Goal: Task Accomplishment & Management: Manage account settings

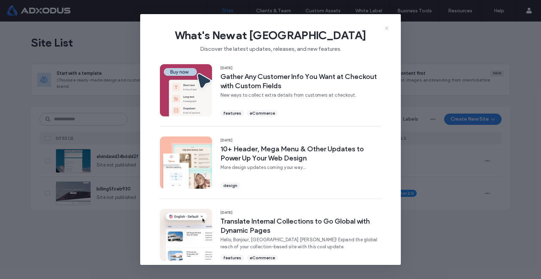
click at [385, 29] on icon at bounding box center [387, 28] width 6 height 6
click at [385, 29] on div "Site List" at bounding box center [270, 42] width 479 height 42
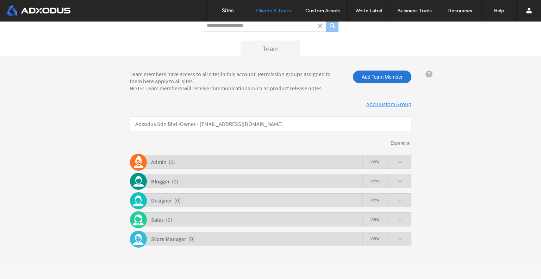
scroll to position [55, 0]
click at [398, 162] on span at bounding box center [400, 161] width 4 height 4
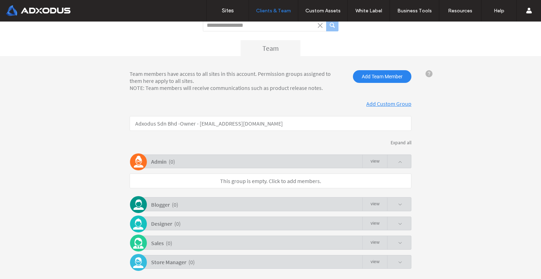
click at [398, 162] on span at bounding box center [400, 161] width 4 height 4
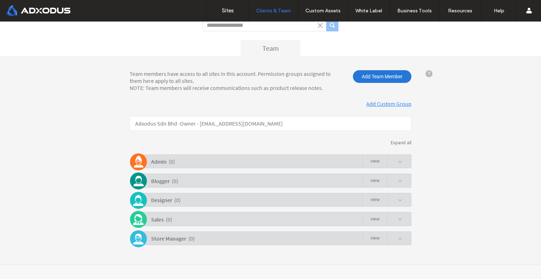
drag, startPoint x: 366, startPoint y: 77, endPoint x: 365, endPoint y: 81, distance: 4.1
click at [365, 81] on span "Add Team Member" at bounding box center [382, 76] width 58 height 13
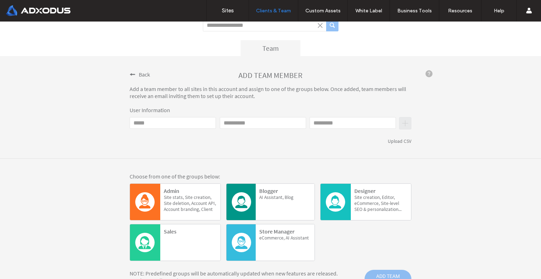
click input "Email"
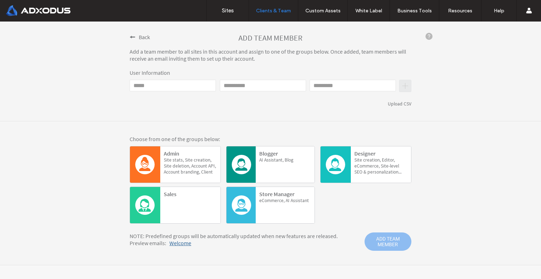
scroll to position [94, 0]
click at [180, 168] on span "Account" at bounding box center [172, 171] width 16 height 6
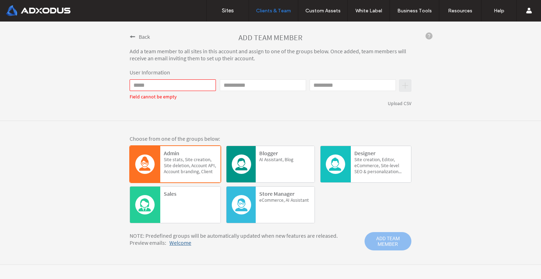
click input "Email"
click input "First name"
type input "*****"
click input "Email"
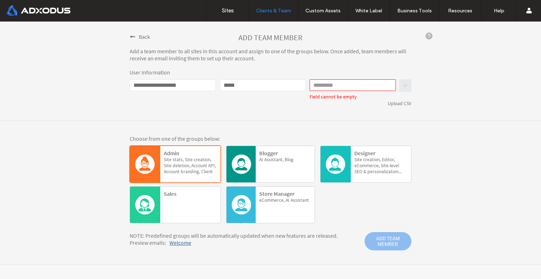
type input "**********"
click div "**********"
click input "Last name"
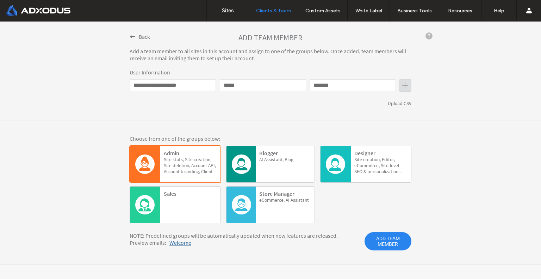
type input "*******"
click at [182, 155] on div "Admin Site stats, Site creation, Site deletion, Account API, Account branding, …" at bounding box center [190, 165] width 53 height 32
click at [378, 237] on span "ADD TEAM MEMBER" at bounding box center [387, 241] width 47 height 18
click at [378, 237] on div at bounding box center [270, 149] width 541 height 257
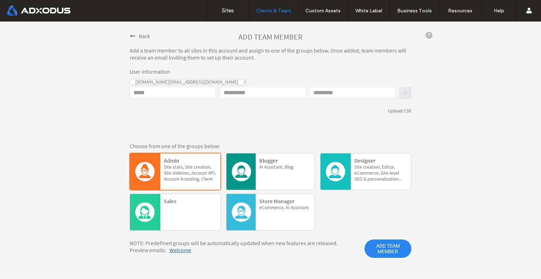
scroll to position [55, 0]
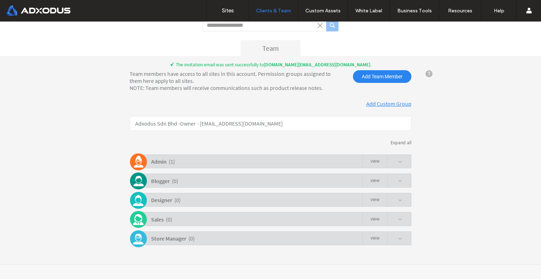
click at [401, 163] on div "Admin ( 1 ) view" at bounding box center [272, 161] width 278 height 14
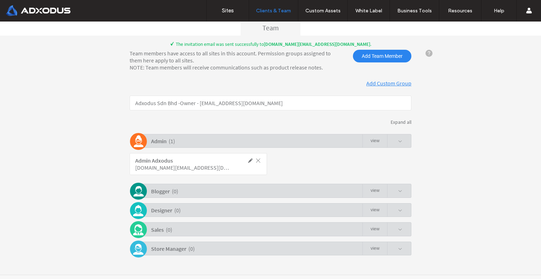
scroll to position [86, 0]
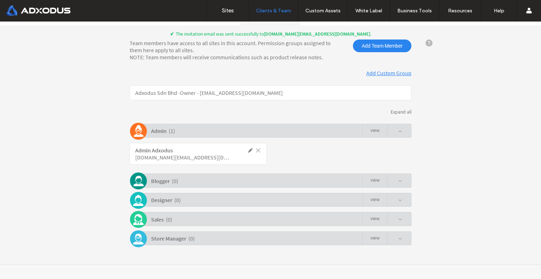
click at [398, 130] on span at bounding box center [400, 131] width 4 height 4
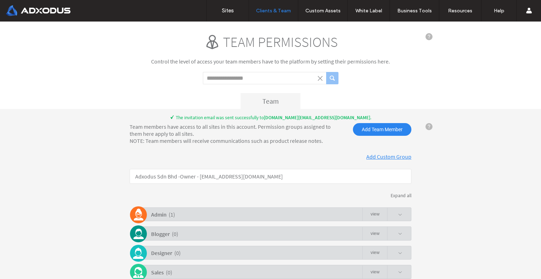
scroll to position [0, 0]
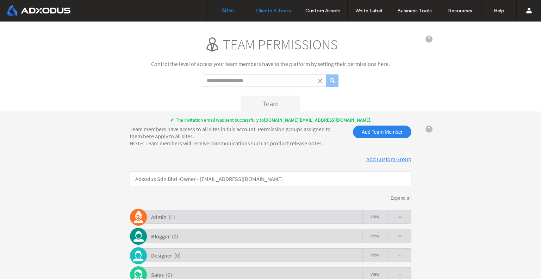
click at [225, 9] on label "Sites" at bounding box center [228, 10] width 12 height 6
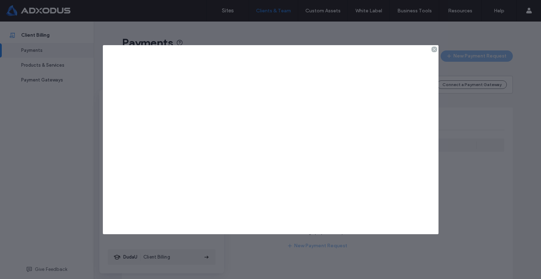
click at [401, 37] on div at bounding box center [270, 139] width 541 height 279
click at [434, 49] on icon at bounding box center [434, 49] width 6 height 6
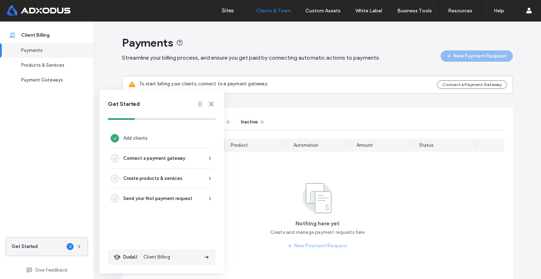
click at [214, 104] on icon at bounding box center [211, 104] width 8 height 8
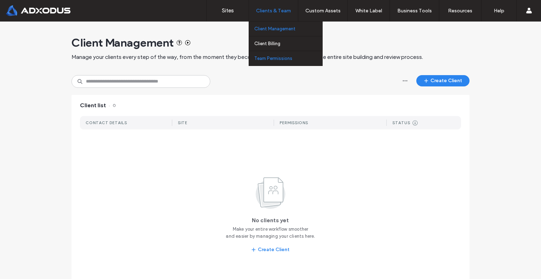
click at [269, 56] on label "Team Permissions" at bounding box center [273, 58] width 38 height 5
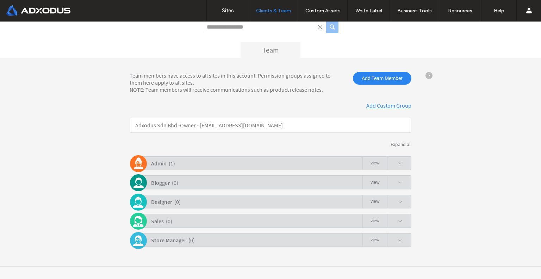
scroll to position [55, 0]
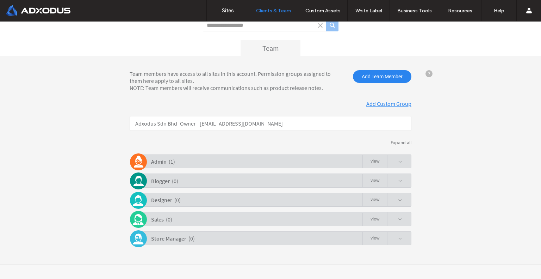
click at [261, 162] on div "Admin ( 1 ) view" at bounding box center [272, 161] width 278 height 14
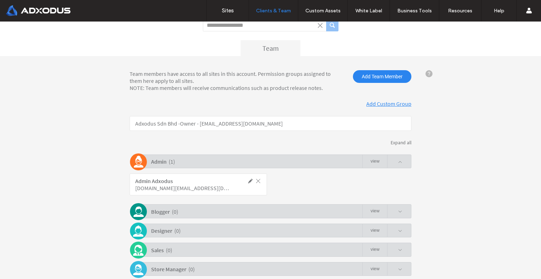
click span
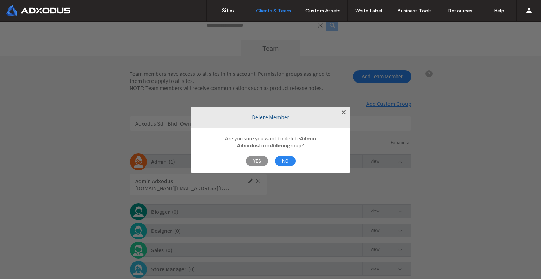
click at [261, 163] on span "YES" at bounding box center [257, 161] width 22 height 10
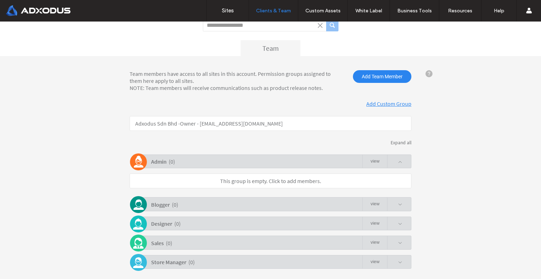
click p "Adxodus Sdn Bhd - Owner - billing@adxodus.com"
click at [356, 76] on span "Add Team Member" at bounding box center [382, 76] width 58 height 13
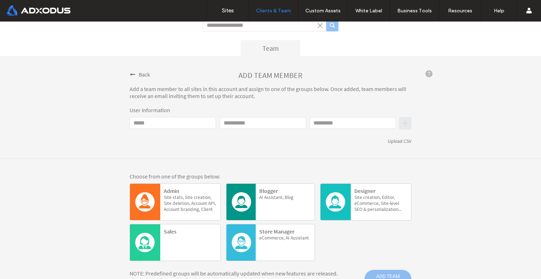
click input "Email"
type input "**********"
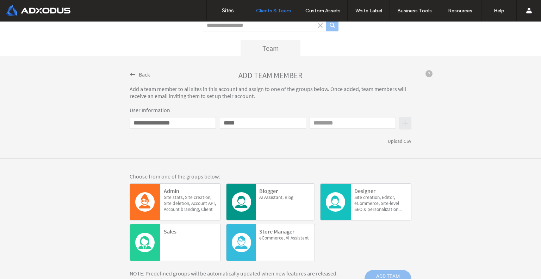
type input "*****"
type input "*******"
click at [176, 191] on b "Admin" at bounding box center [171, 190] width 15 height 7
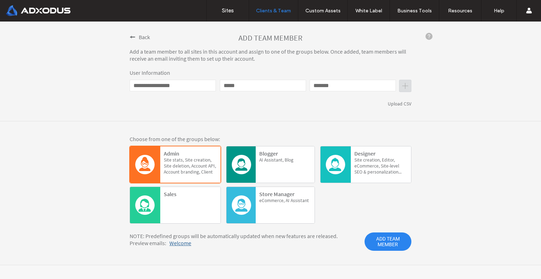
scroll to position [94, 0]
click at [386, 239] on span "ADD TEAM MEMBER" at bounding box center [387, 241] width 47 height 18
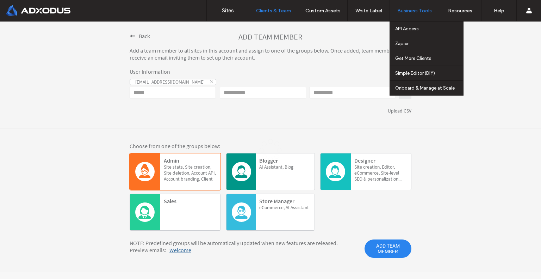
scroll to position [86, 0]
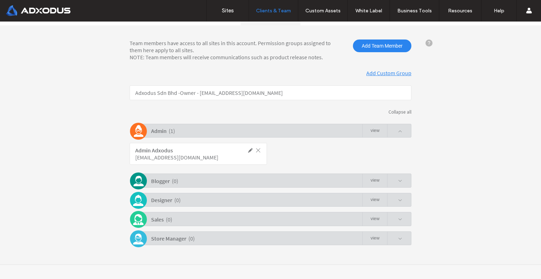
click span
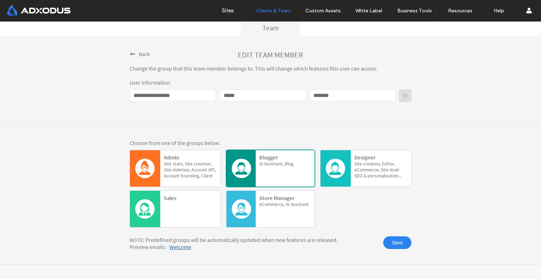
scroll to position [76, 0]
click at [130, 54] on span at bounding box center [133, 54] width 6 height 6
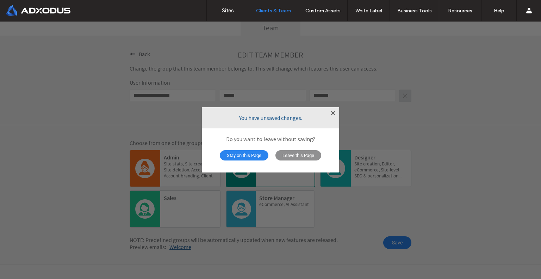
click at [281, 155] on span "Leave this Page" at bounding box center [298, 155] width 46 height 10
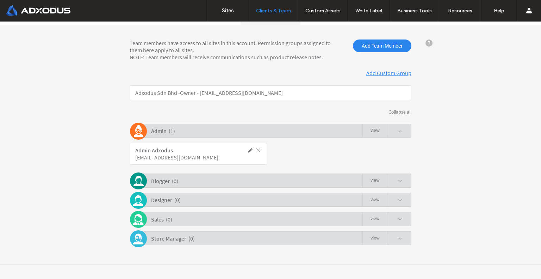
click link "view"
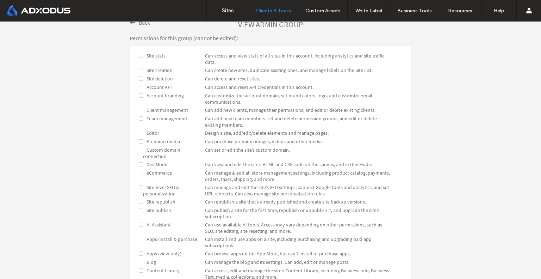
scroll to position [13, 0]
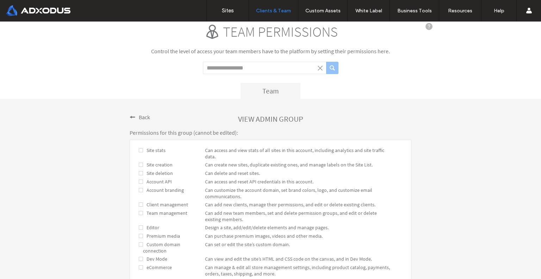
click at [130, 115] on span at bounding box center [133, 117] width 6 height 6
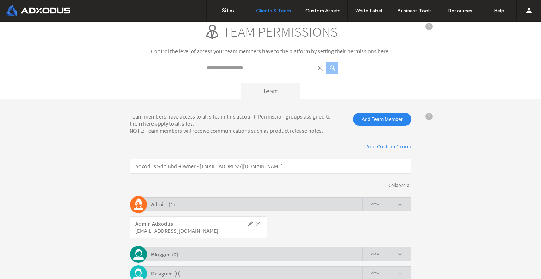
click at [162, 229] on div "admin@adxodus.com" at bounding box center [182, 230] width 95 height 7
click at [183, 233] on div "admin@adxodus.com" at bounding box center [182, 230] width 95 height 7
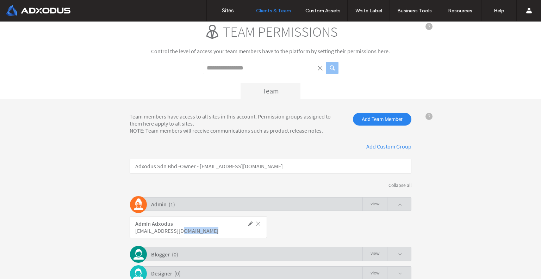
click at [183, 233] on div "admin@adxodus.com" at bounding box center [182, 230] width 95 height 7
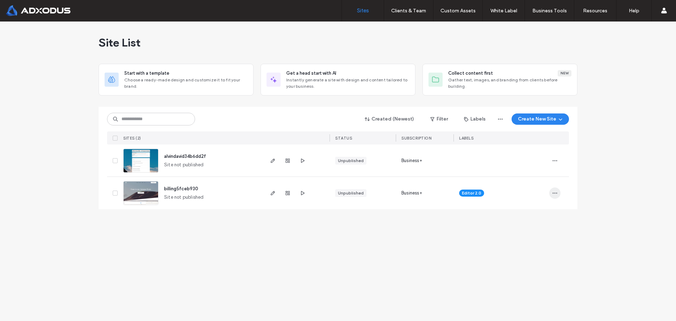
click at [540, 192] on icon "button" at bounding box center [555, 193] width 6 height 6
click at [433, 278] on div "Site List Start with a template Choose a ready-made design and customize it to …" at bounding box center [338, 170] width 676 height 299
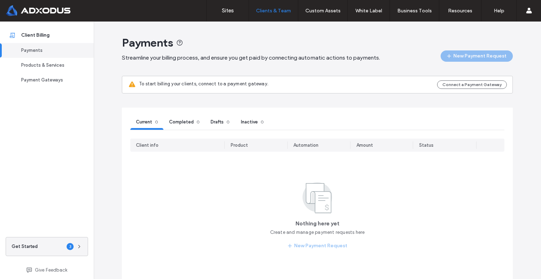
click at [58, 68] on div "Products & Services" at bounding box center [50, 65] width 58 height 7
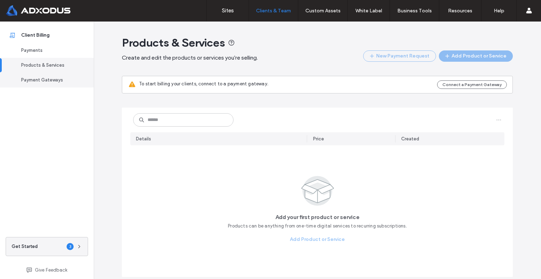
click at [58, 85] on link "Payment Gateways" at bounding box center [47, 80] width 94 height 15
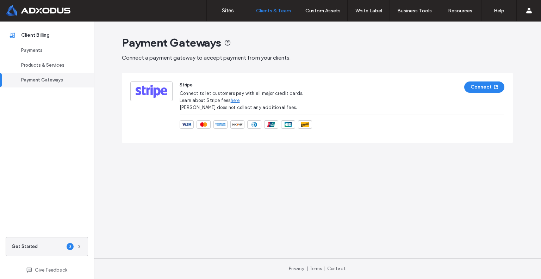
click at [58, 85] on link "Payment Gateways" at bounding box center [47, 80] width 94 height 15
click at [63, 50] on div "Payments" at bounding box center [50, 50] width 58 height 7
